Goal: Navigation & Orientation: Find specific page/section

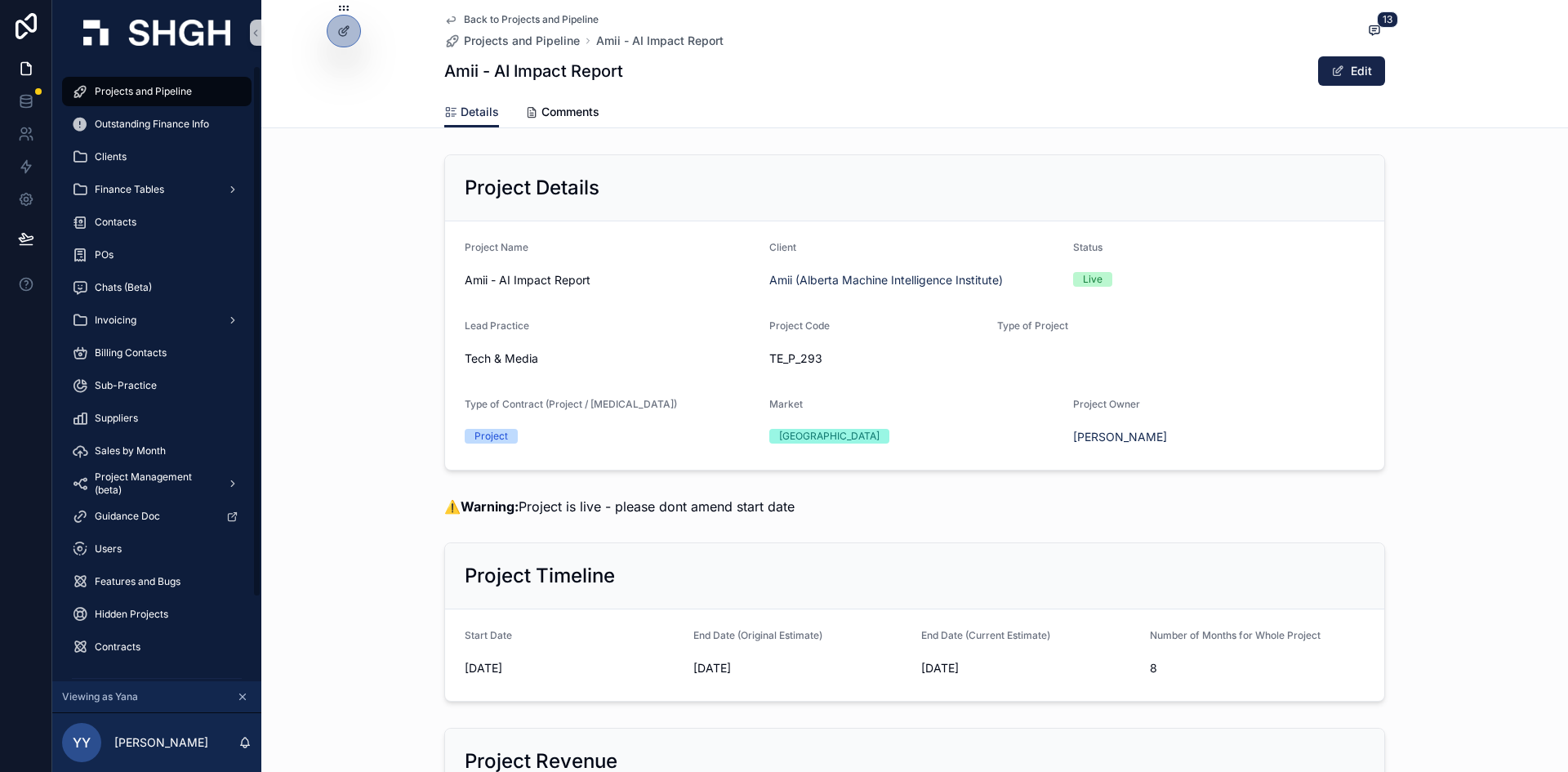
scroll to position [2043, 0]
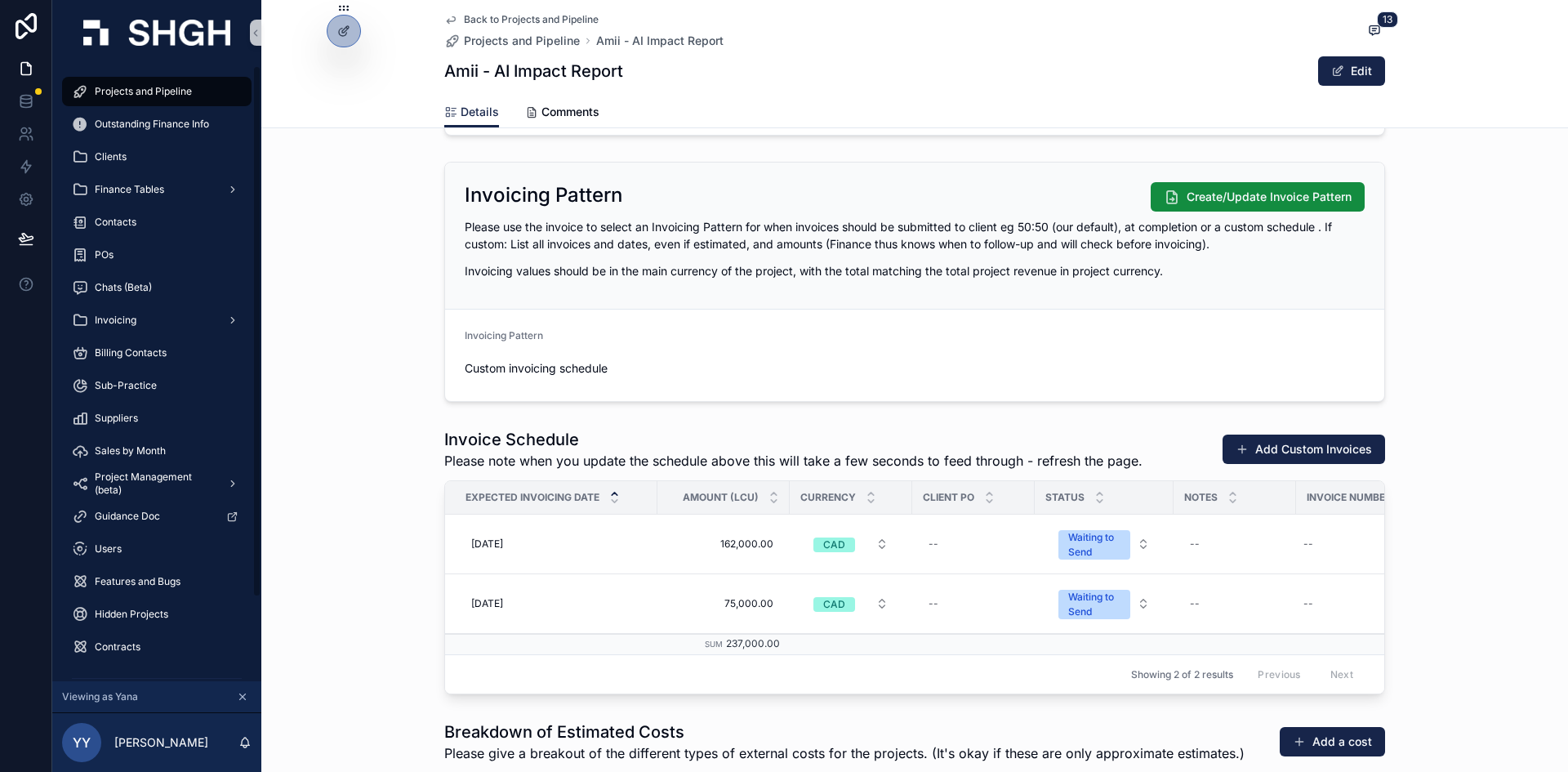
click at [122, 88] on span "Projects and Pipeline" at bounding box center [143, 91] width 98 height 13
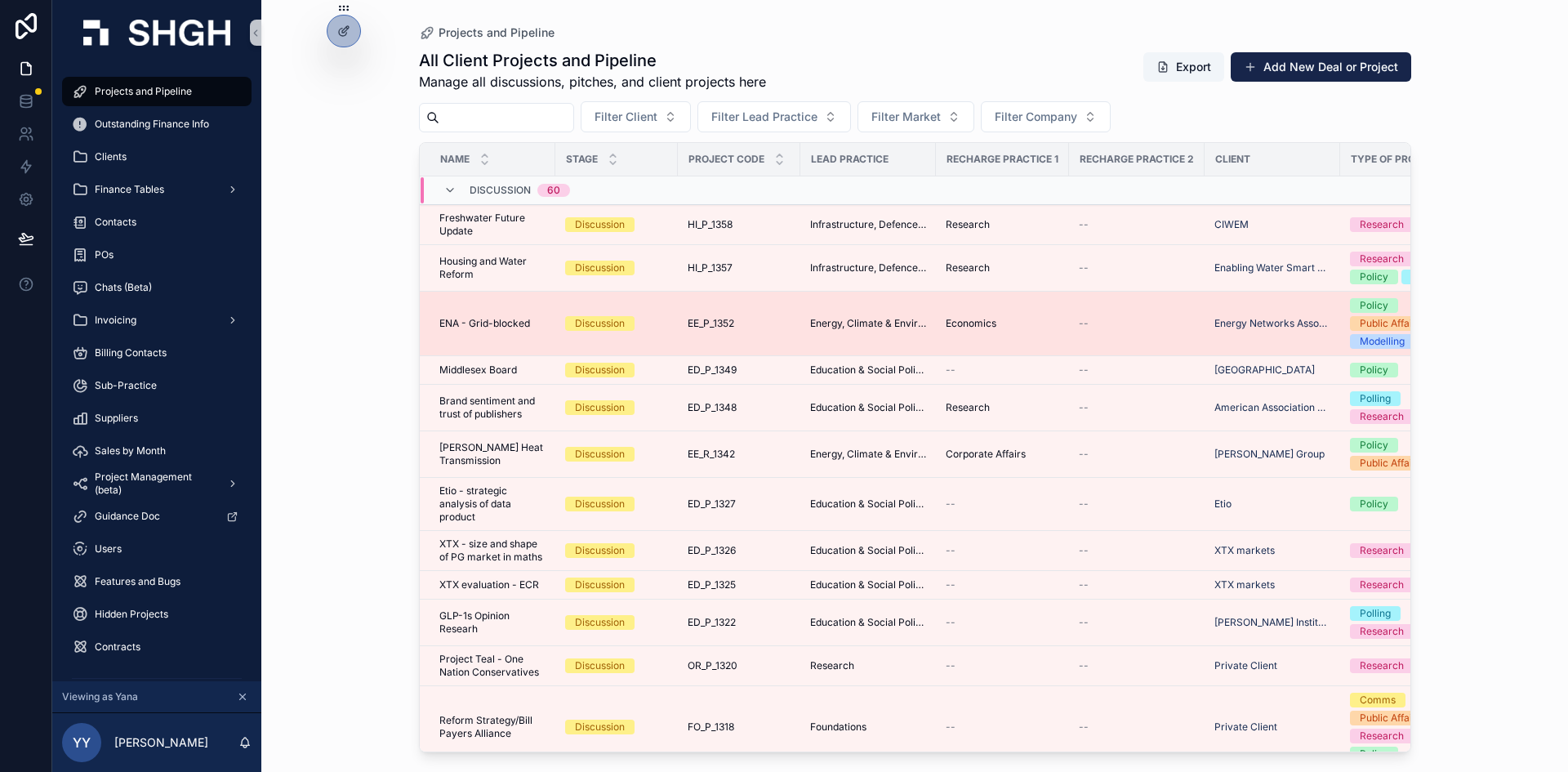
scroll to position [326, 0]
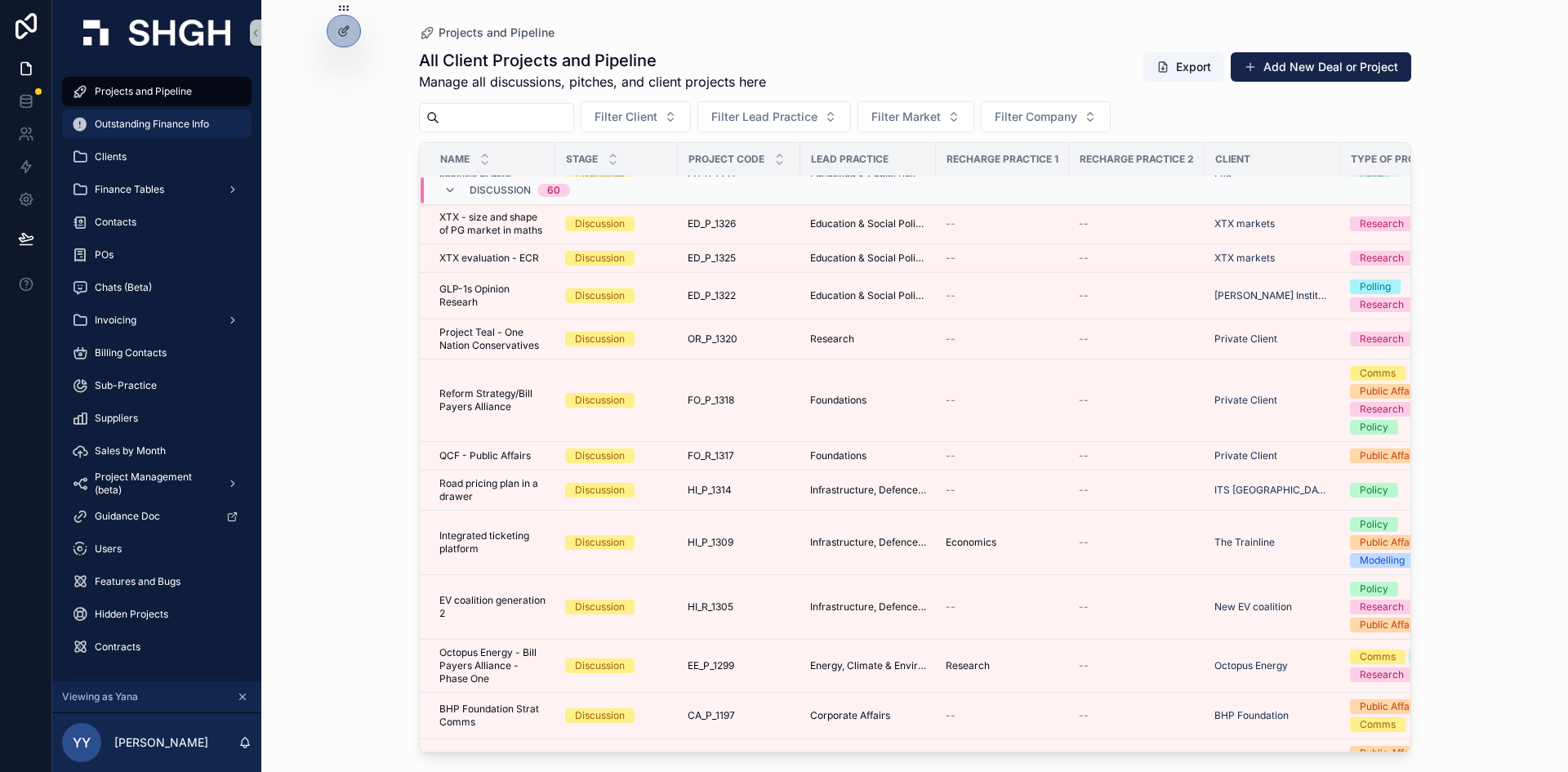
click at [138, 124] on span "Outstanding Finance Info" at bounding box center [152, 124] width 114 height 13
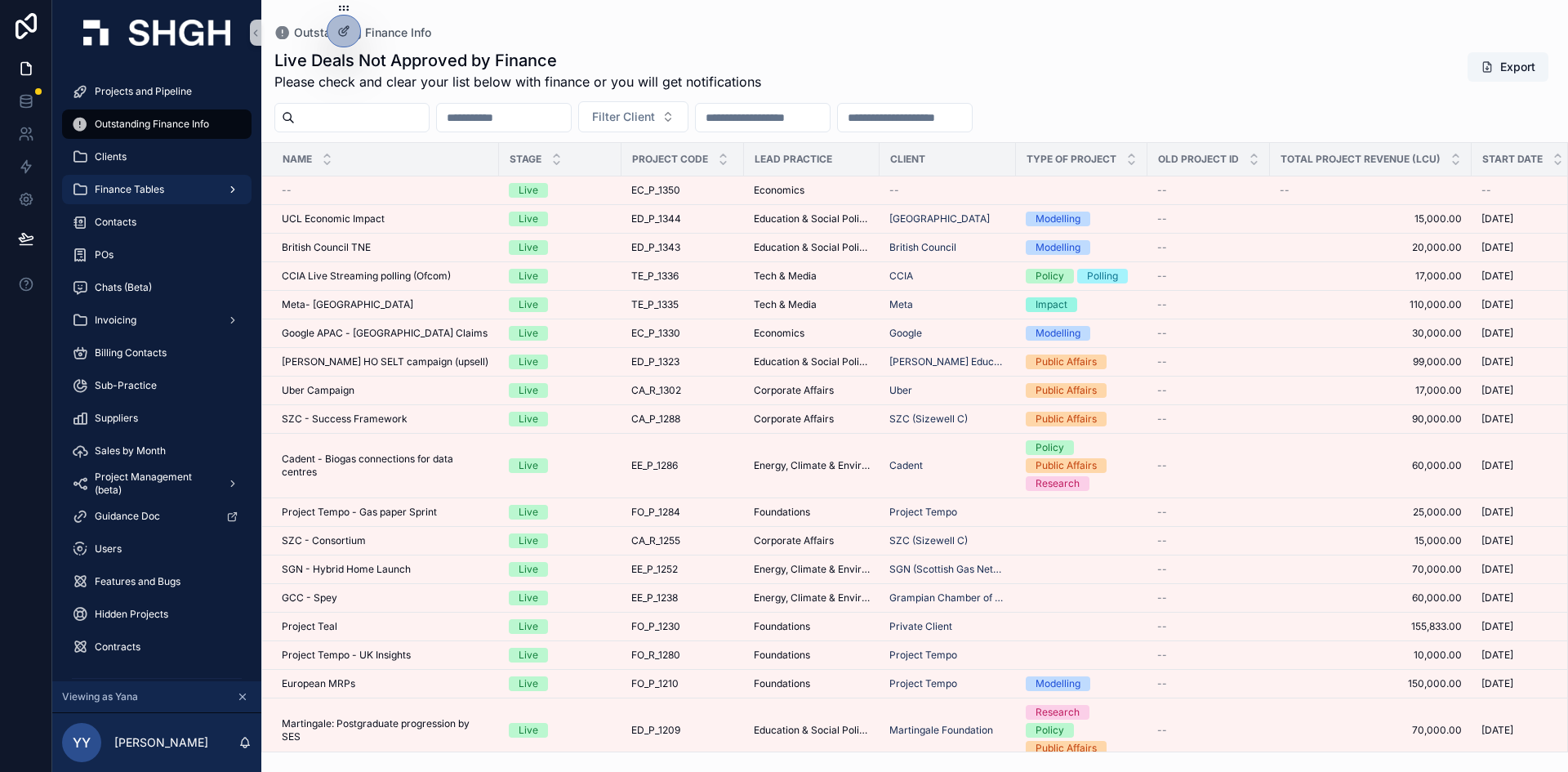
click at [137, 182] on div "Finance Tables" at bounding box center [156, 190] width 170 height 26
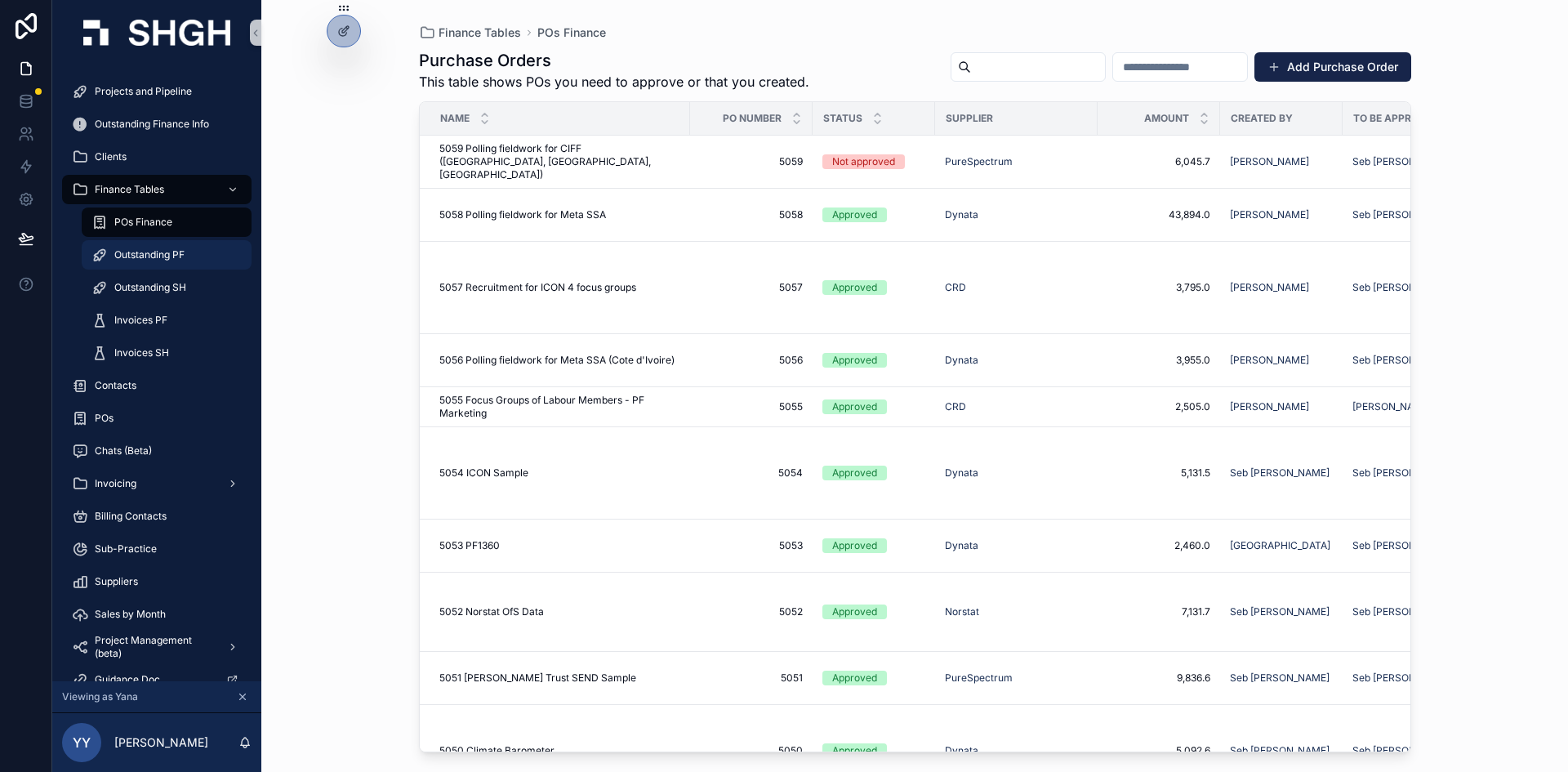
click at [173, 261] on div "Outstanding PF" at bounding box center [166, 255] width 151 height 26
